Goal: Register for event/course

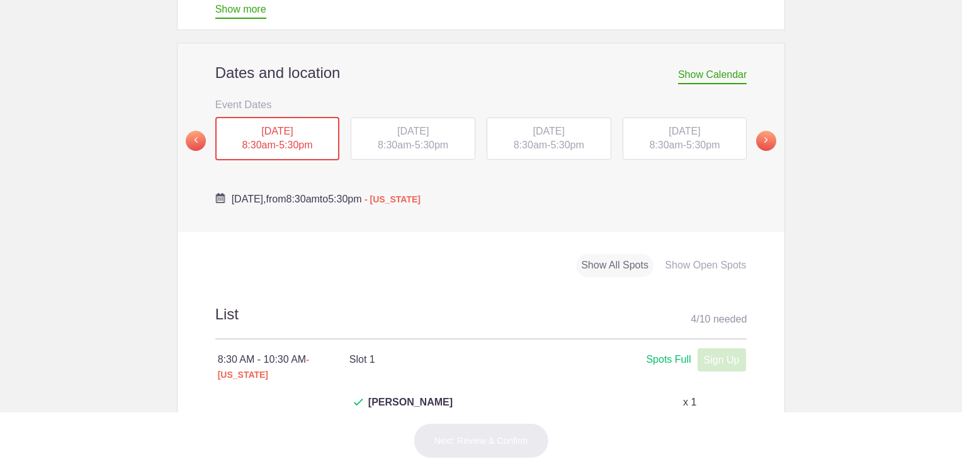
scroll to position [378, 0]
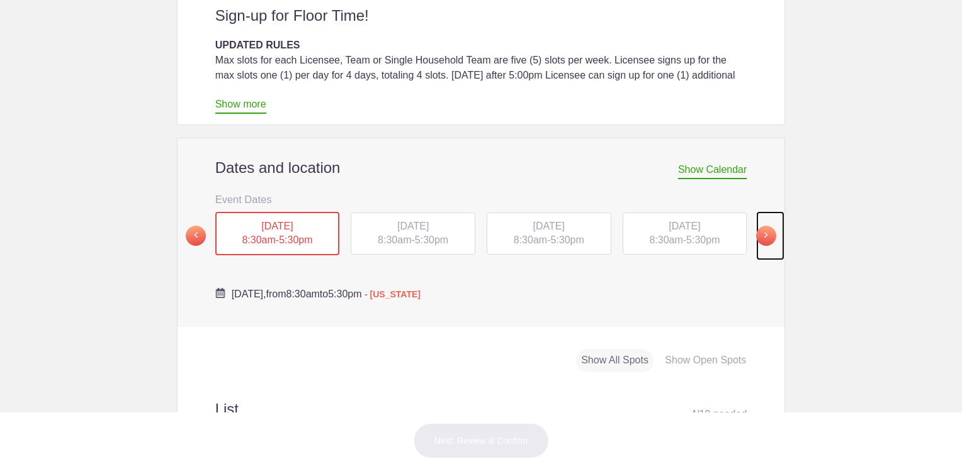
click at [760, 226] on span at bounding box center [766, 236] width 20 height 20
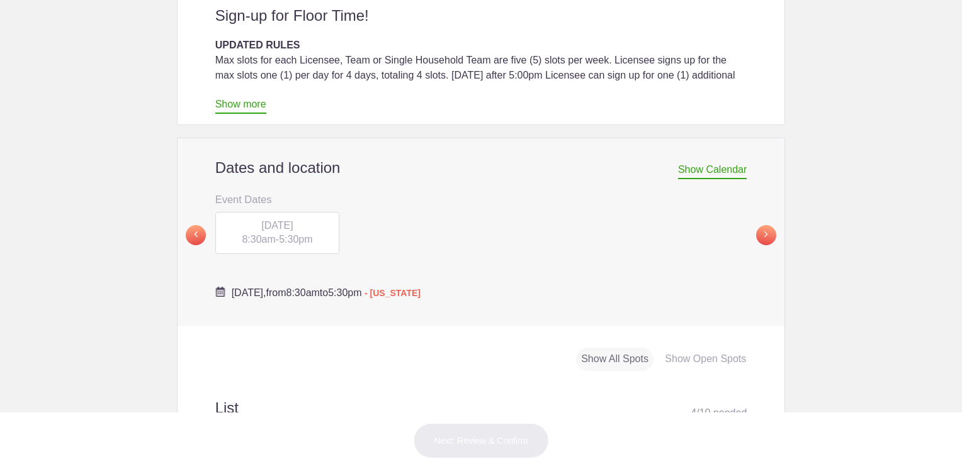
click at [225, 212] on div "FRI, Sep 19, 2025 8:30am - 5:30pm" at bounding box center [277, 233] width 125 height 43
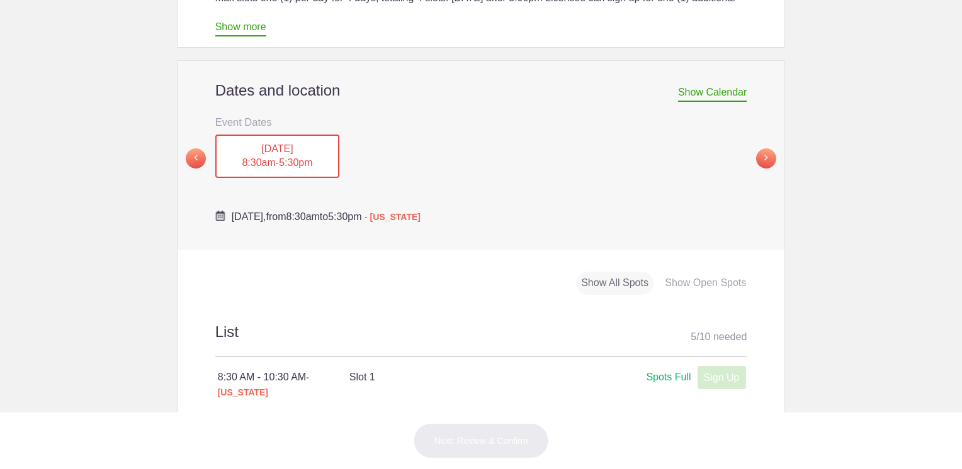
scroll to position [441, 0]
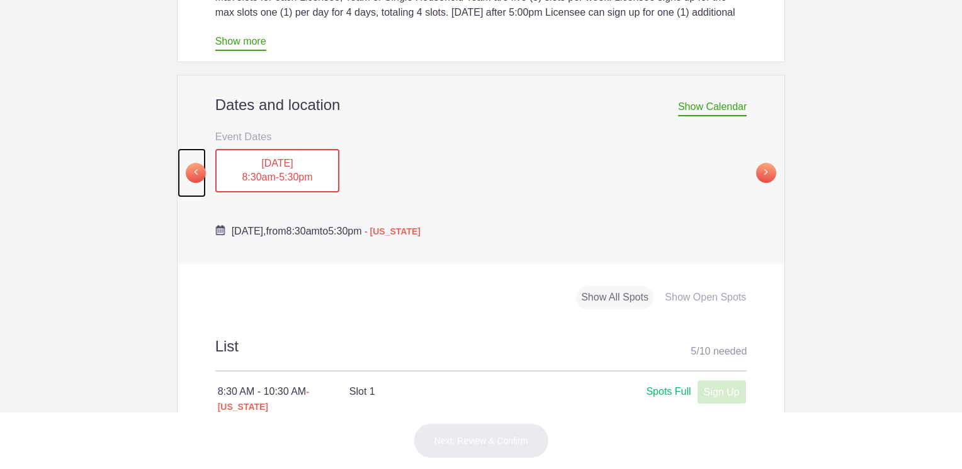
click at [192, 163] on span at bounding box center [196, 173] width 20 height 20
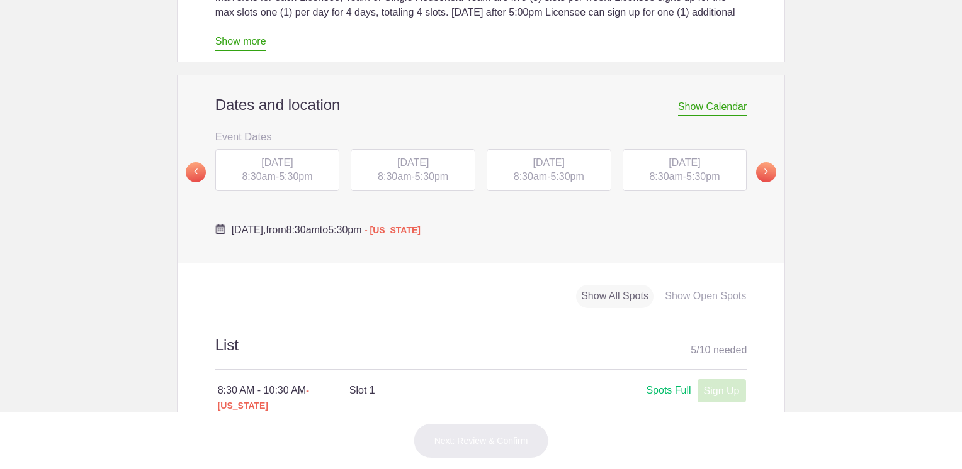
click at [668, 157] on span "THU, Sep 18, 2025" at bounding box center [683, 162] width 31 height 11
click at [541, 158] on span "WED, Sep 17, 2025" at bounding box center [548, 163] width 31 height 11
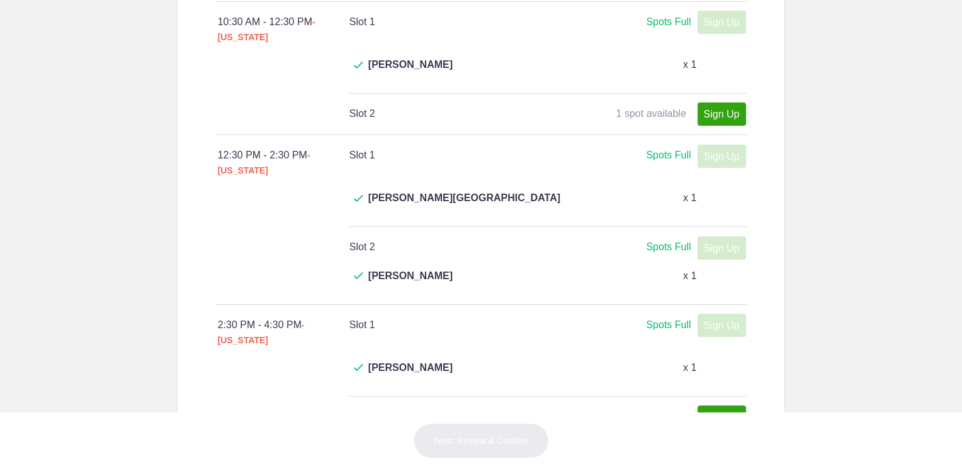
scroll to position [503, 0]
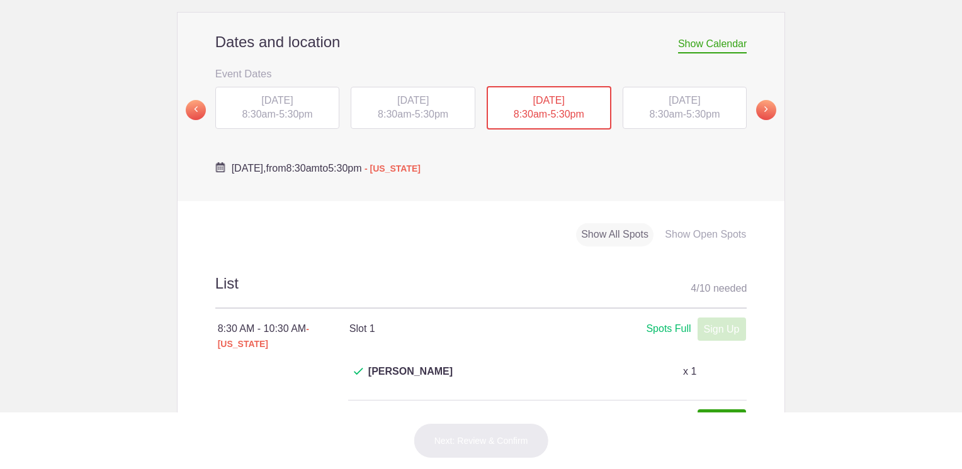
click at [413, 87] on div "TUE, Sep 16, 2025 8:30am - 5:30pm" at bounding box center [413, 108] width 125 height 43
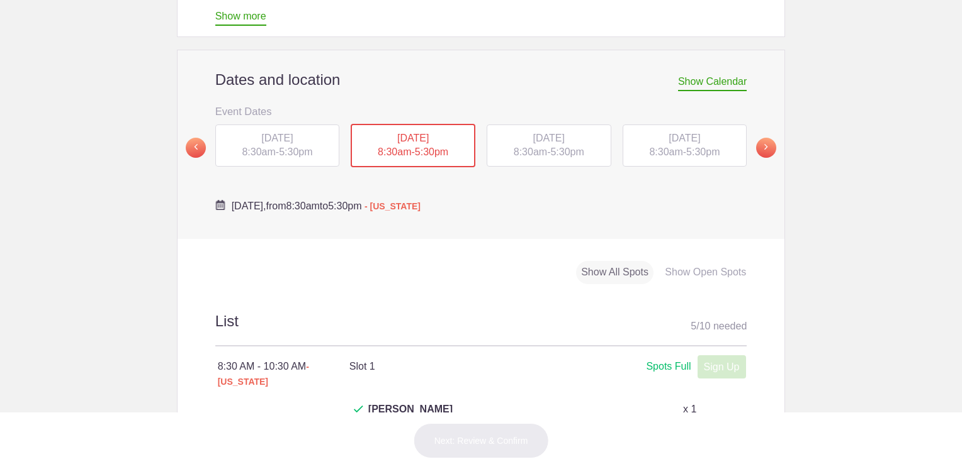
scroll to position [441, 0]
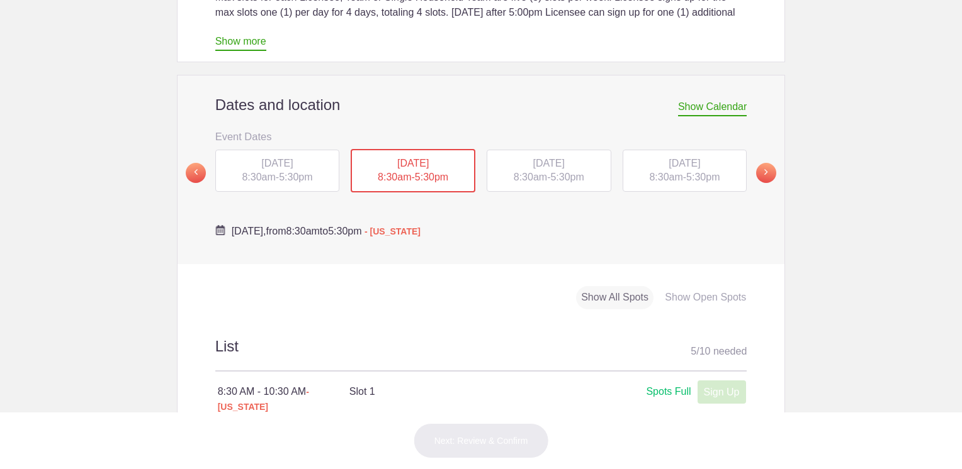
click at [264, 150] on div "MON, Sep 15, 2025 8:30am - 5:30pm" at bounding box center [277, 171] width 125 height 43
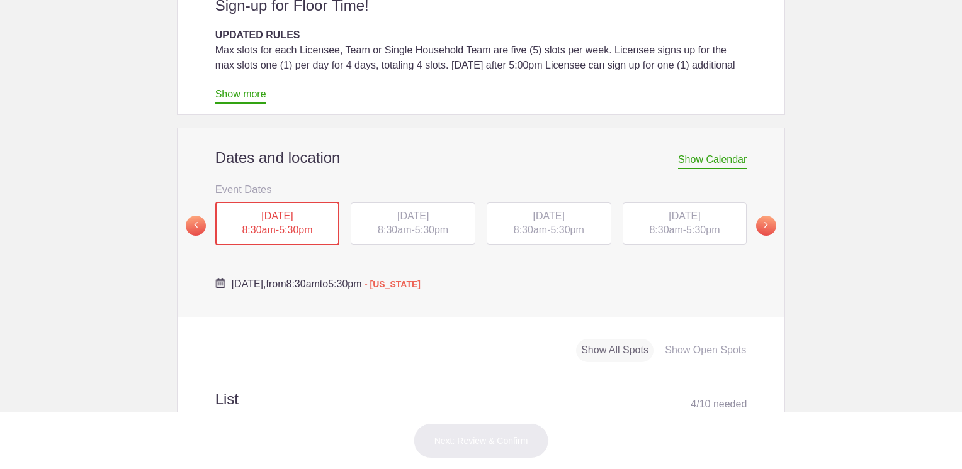
scroll to position [252, 0]
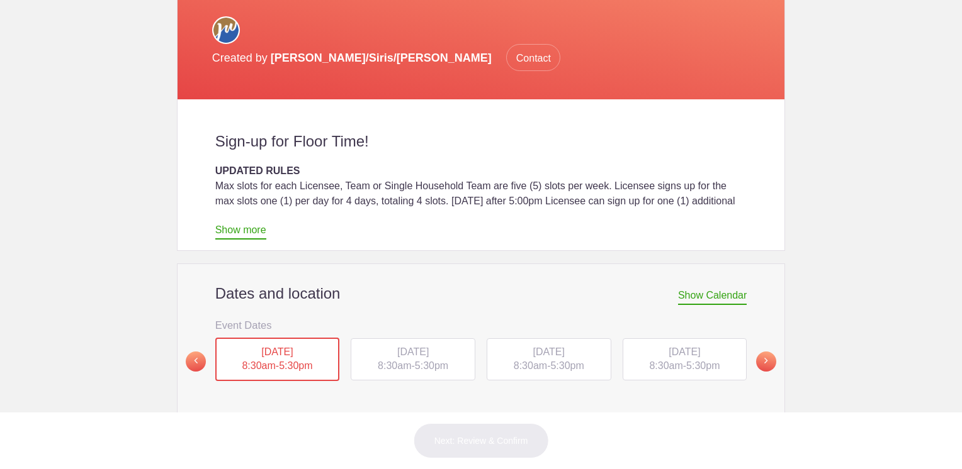
click at [413, 339] on div "TUE, Sep 16, 2025 8:30am - 5:30pm" at bounding box center [413, 360] width 125 height 43
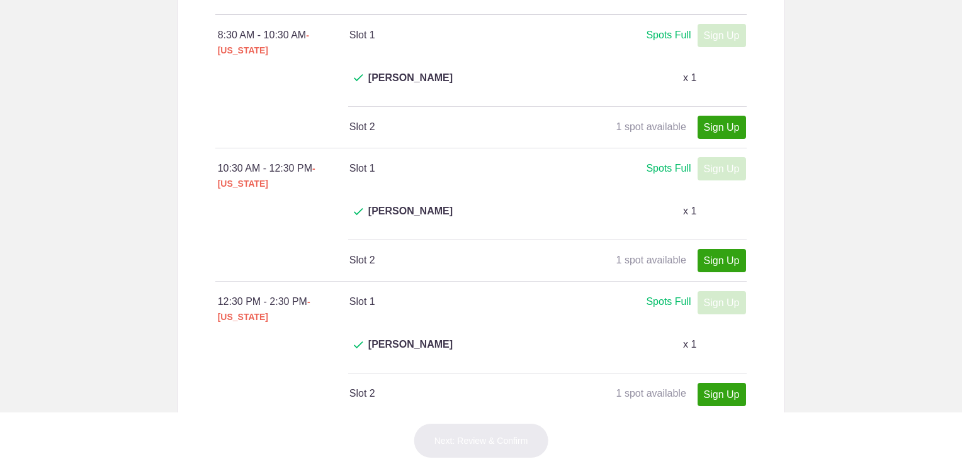
scroll to position [818, 0]
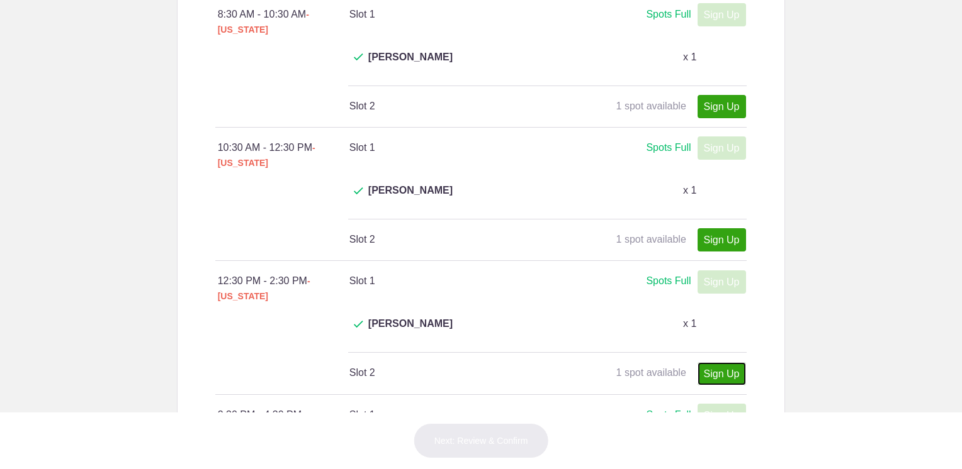
click at [709, 362] on link "Sign Up" at bounding box center [721, 373] width 48 height 23
type input "1"
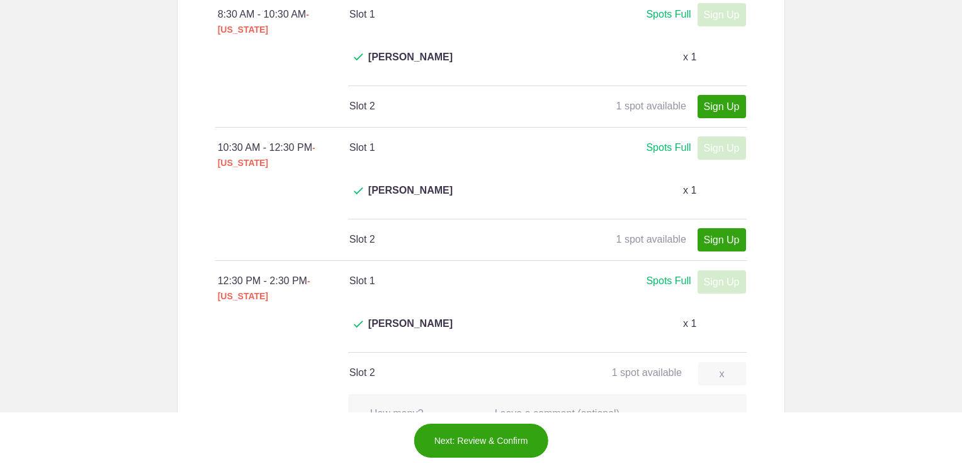
click at [501, 437] on button "Next: Review & Confirm" at bounding box center [480, 441] width 135 height 35
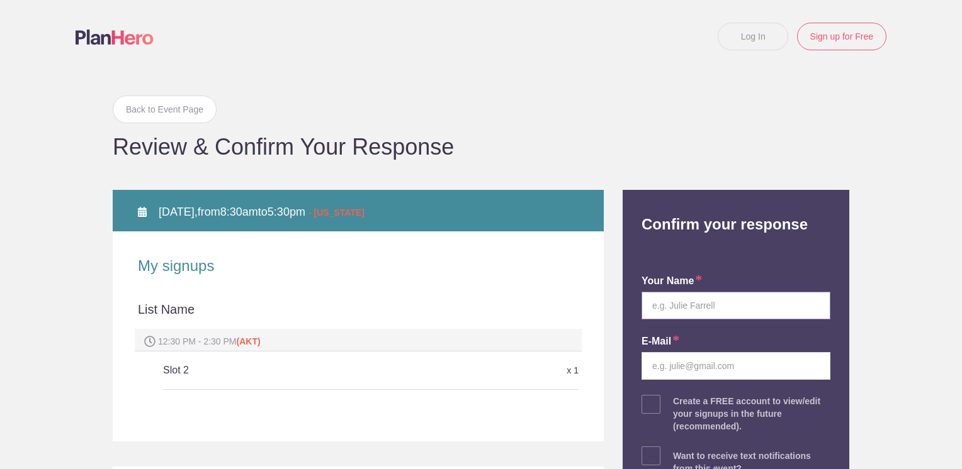
click at [673, 313] on input "text" at bounding box center [735, 306] width 189 height 28
type input "Jamie K. Harvey"
type input "jkharvey@gci.net"
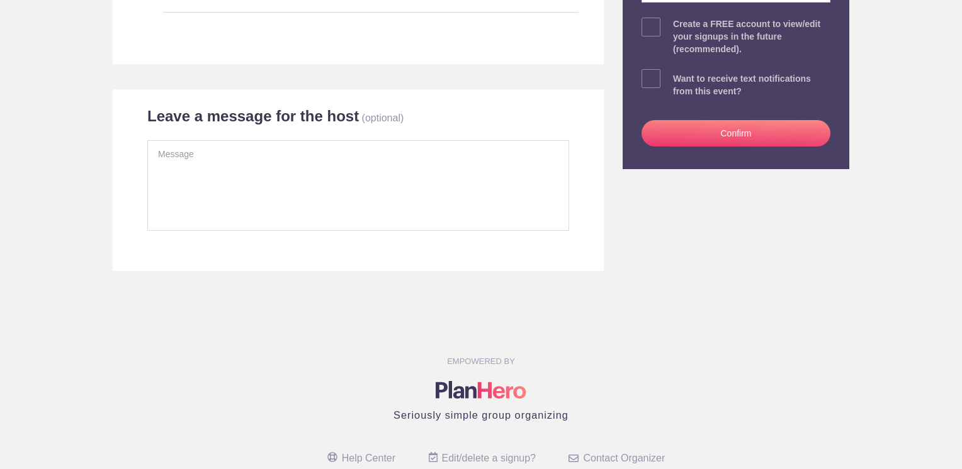
click at [713, 140] on button "Confirm" at bounding box center [735, 133] width 189 height 26
